Goal: Task Accomplishment & Management: Use online tool/utility

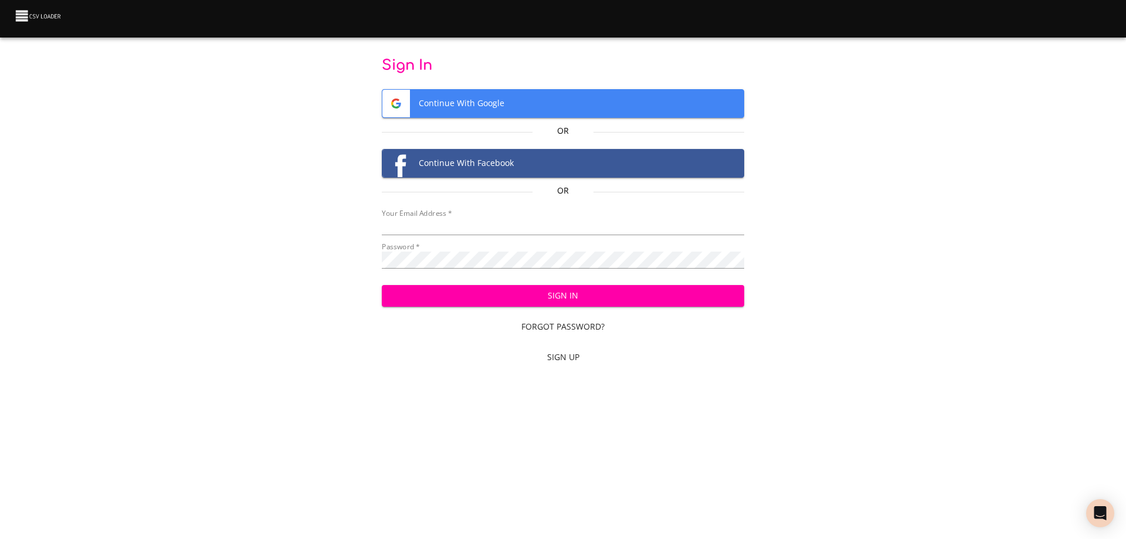
type input "[EMAIL_ADDRESS][DOMAIN_NAME]"
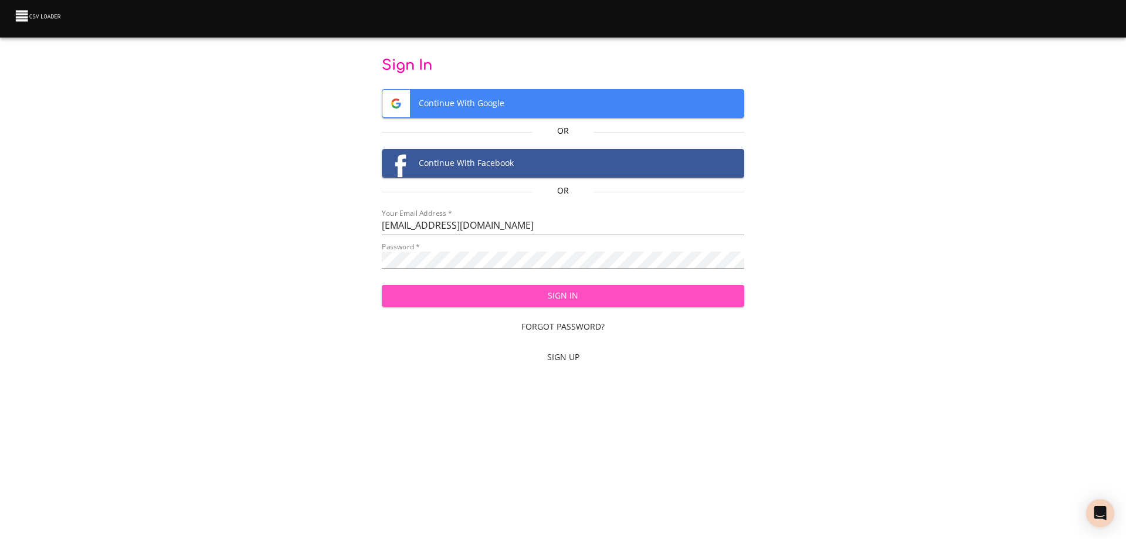
click at [558, 296] on span "Sign In" at bounding box center [563, 296] width 344 height 15
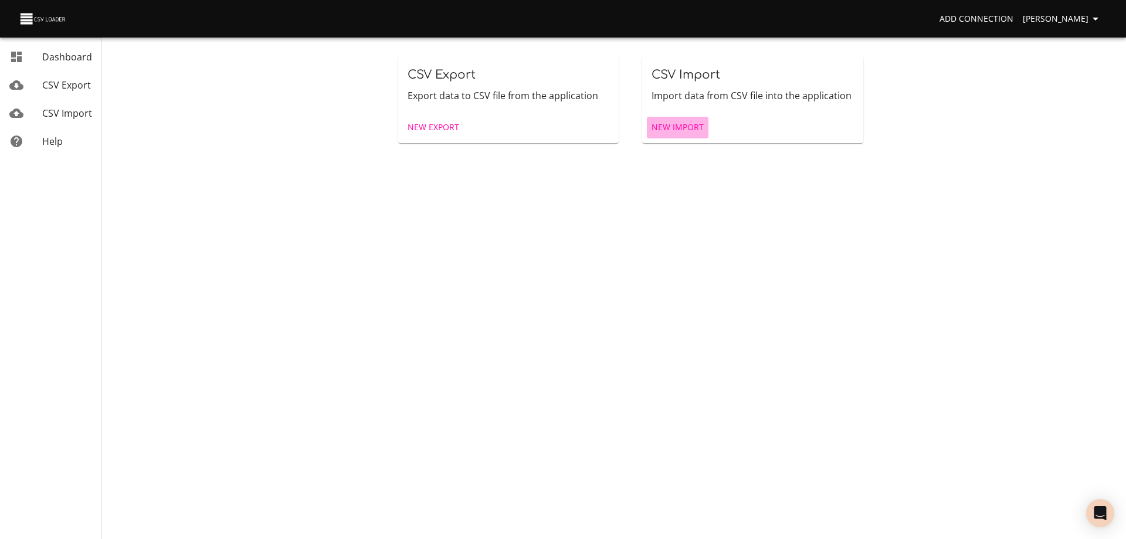
click at [671, 130] on span "New Import" at bounding box center [678, 127] width 52 height 15
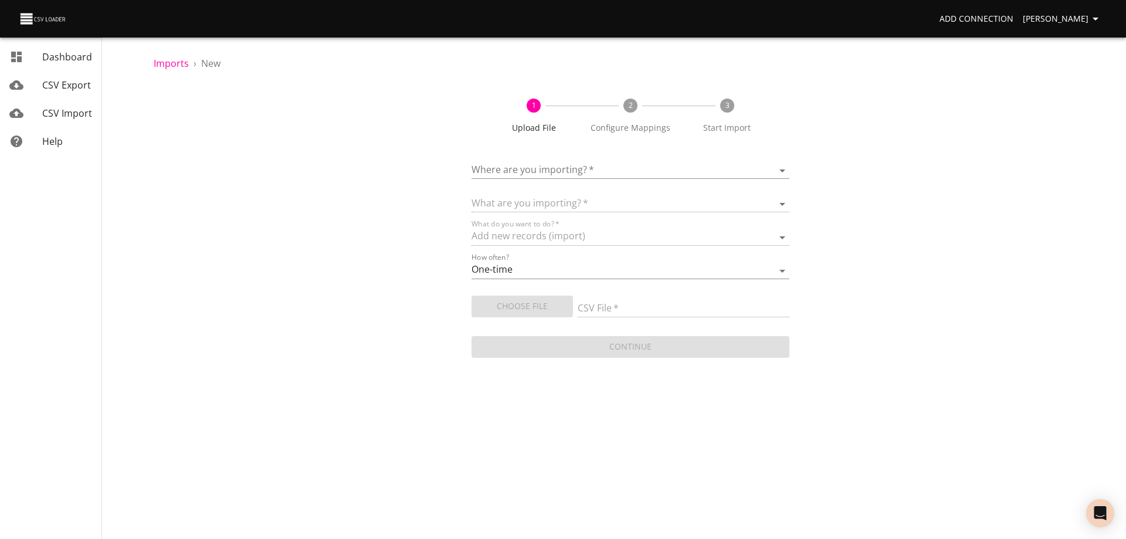
click at [621, 172] on body "Add Connection [PERSON_NAME] Dashboard CSV Export CSV Import Help Imports › New…" at bounding box center [563, 269] width 1126 height 539
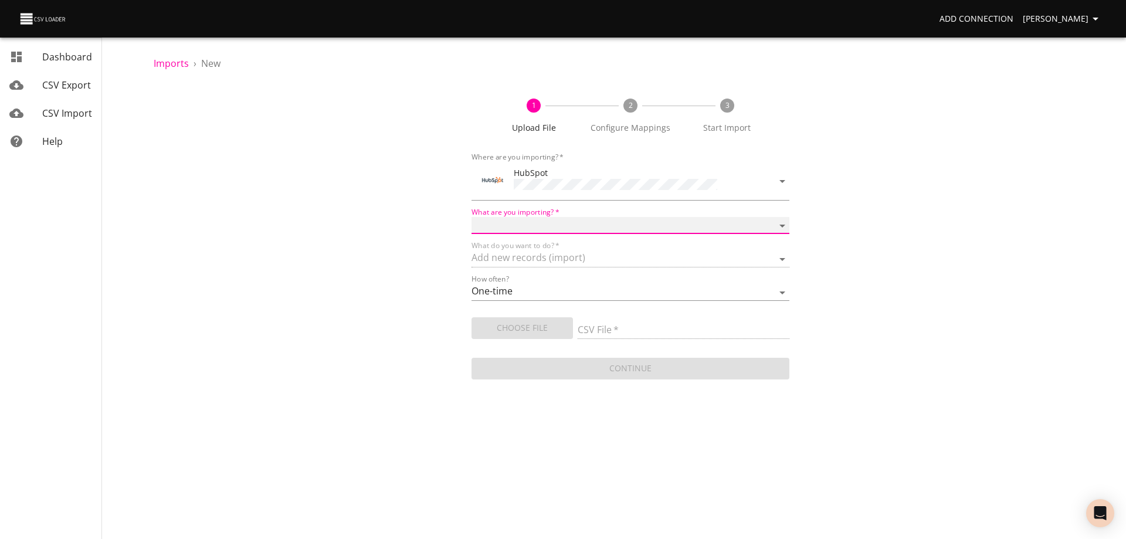
click at [590, 218] on select "Calls Companies Contacts Deals Emails Line items Meetings Notes Products Tasks …" at bounding box center [631, 225] width 318 height 17
select select "deals"
click at [472, 217] on select "Calls Companies Contacts Deals Emails Line items Meetings Notes Products Tasks …" at bounding box center [631, 225] width 318 height 17
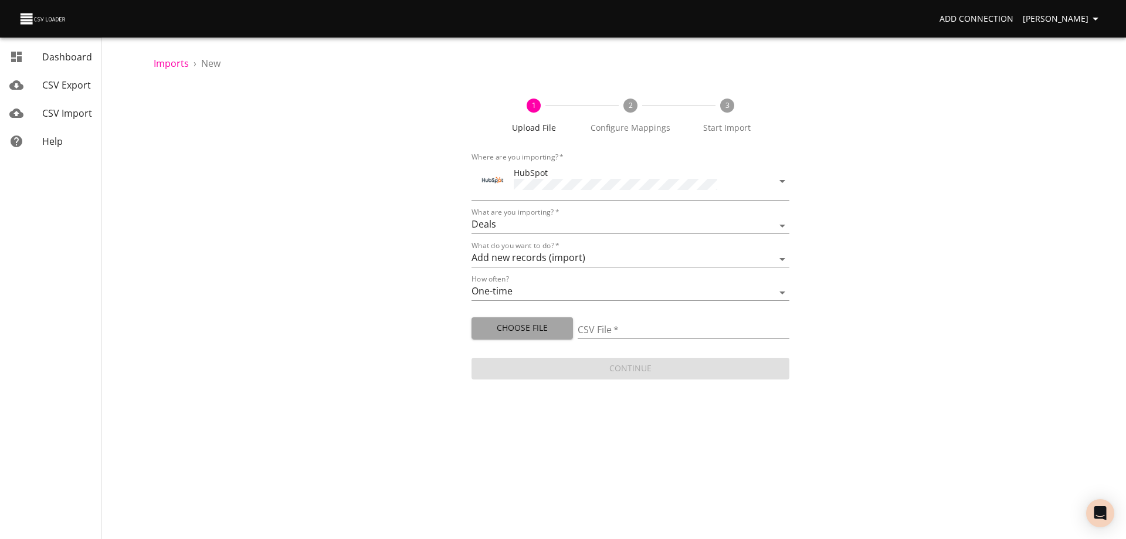
click at [527, 326] on span "Choose File" at bounding box center [522, 328] width 83 height 15
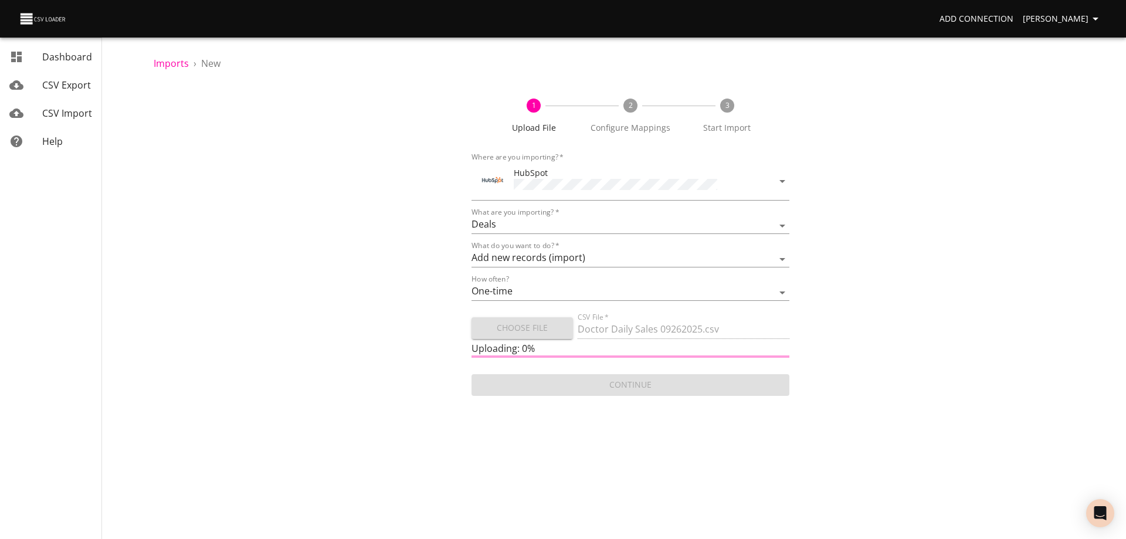
type input "Doctor Daily Sales 09262025.csv"
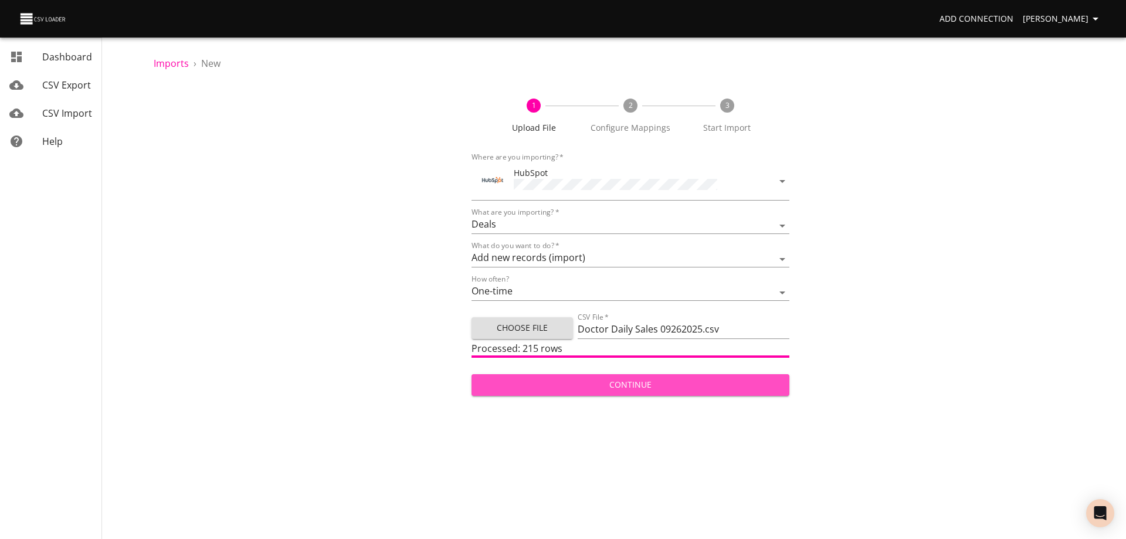
click at [621, 374] on button "Continue" at bounding box center [631, 385] width 318 height 22
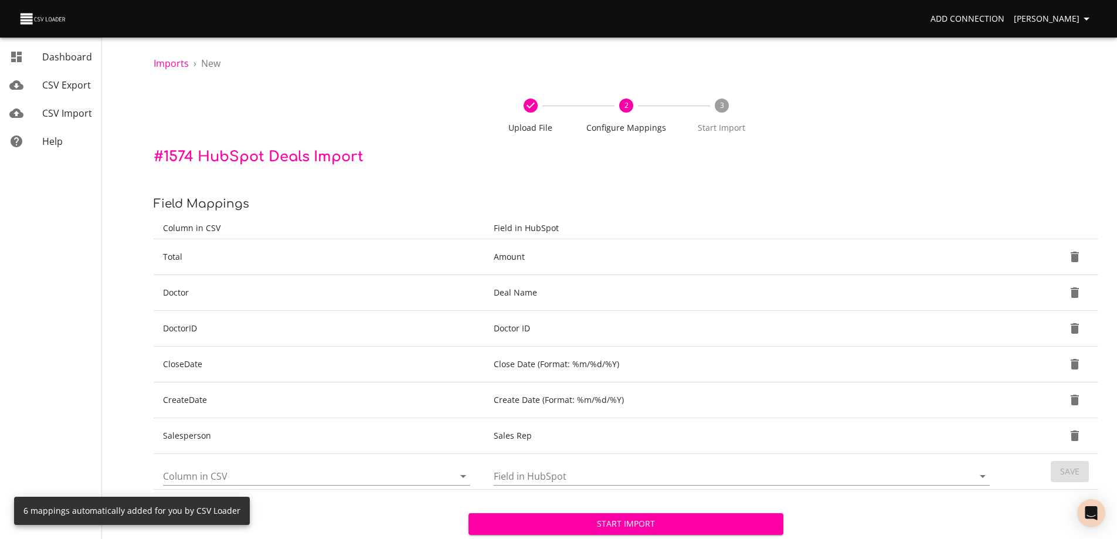
click at [653, 526] on span "Start Import" at bounding box center [626, 524] width 296 height 15
